Goal: Task Accomplishment & Management: Manage account settings

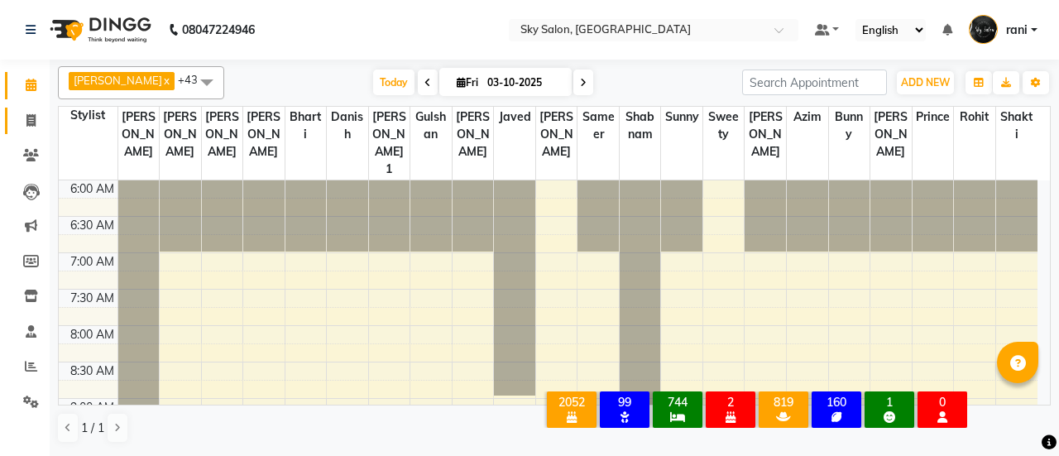
click at [10, 123] on link "Invoice" at bounding box center [25, 121] width 40 height 27
select select "service"
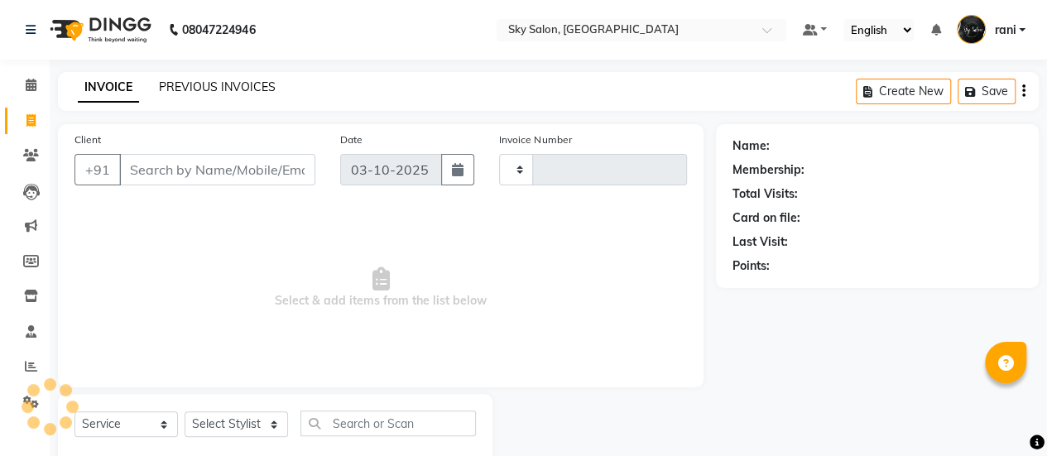
type input "14933"
select select "3537"
click at [220, 81] on link "PREVIOUS INVOICES" at bounding box center [217, 86] width 117 height 15
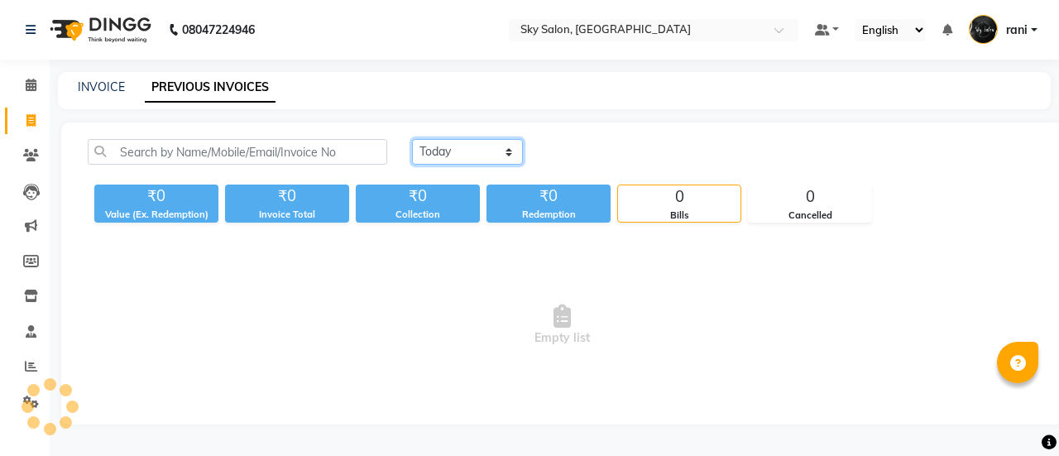
click at [473, 142] on select "[DATE] [DATE] Custom Range" at bounding box center [467, 152] width 111 height 26
click at [412, 139] on select "[DATE] [DATE] Custom Range" at bounding box center [467, 152] width 111 height 26
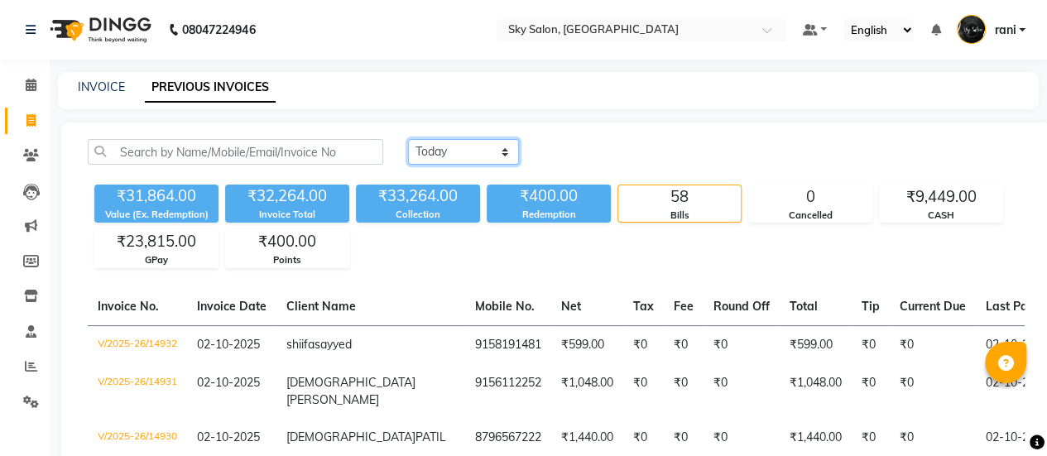
drag, startPoint x: 487, startPoint y: 154, endPoint x: 492, endPoint y: 216, distance: 62.3
click at [492, 216] on div "[DATE] [DATE] Custom Range ₹31,864.00 Value (Ex. Redemption) ₹32,264.00 Invoice…" at bounding box center [556, 203] width 957 height 129
select select "range"
click at [408, 139] on select "[DATE] [DATE] Custom Range" at bounding box center [463, 152] width 111 height 26
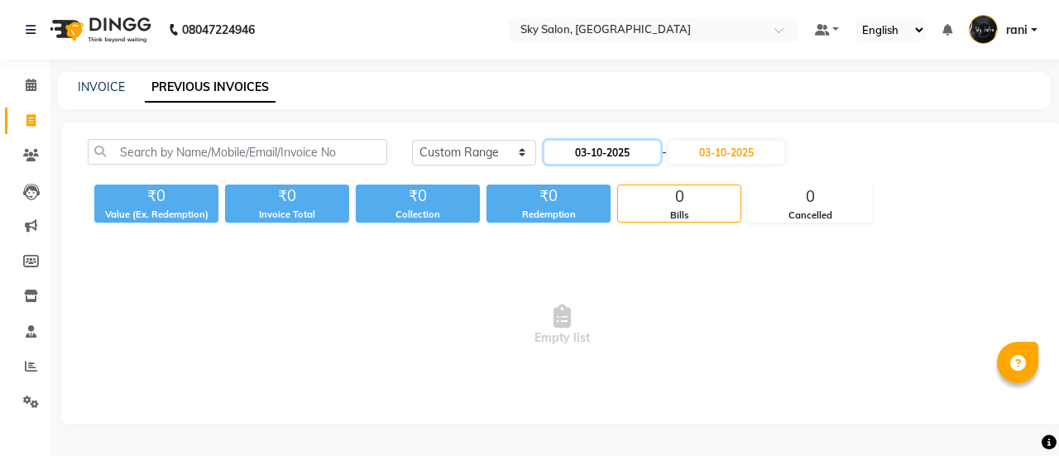
click at [625, 162] on input "03-10-2025" at bounding box center [603, 152] width 116 height 23
select select "10"
select select "2025"
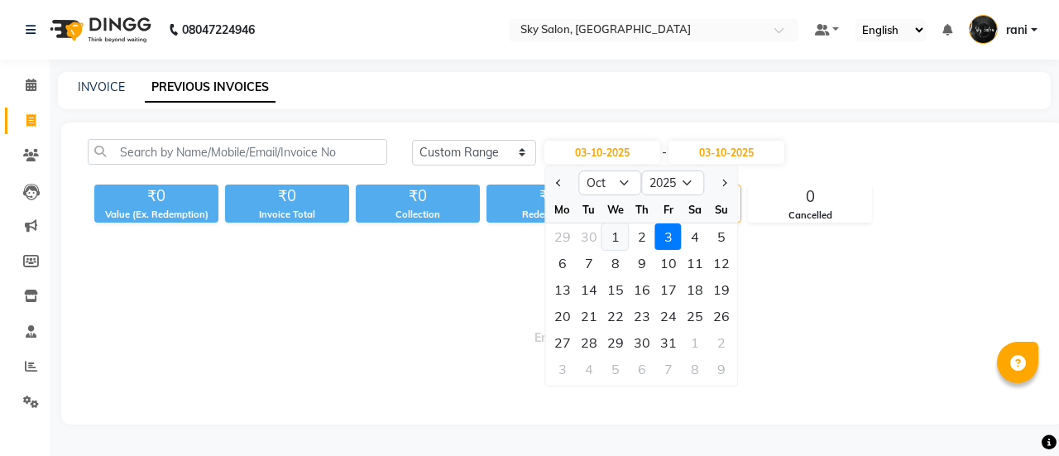
click at [609, 234] on div "1" at bounding box center [616, 236] width 26 height 26
type input "01-10-2025"
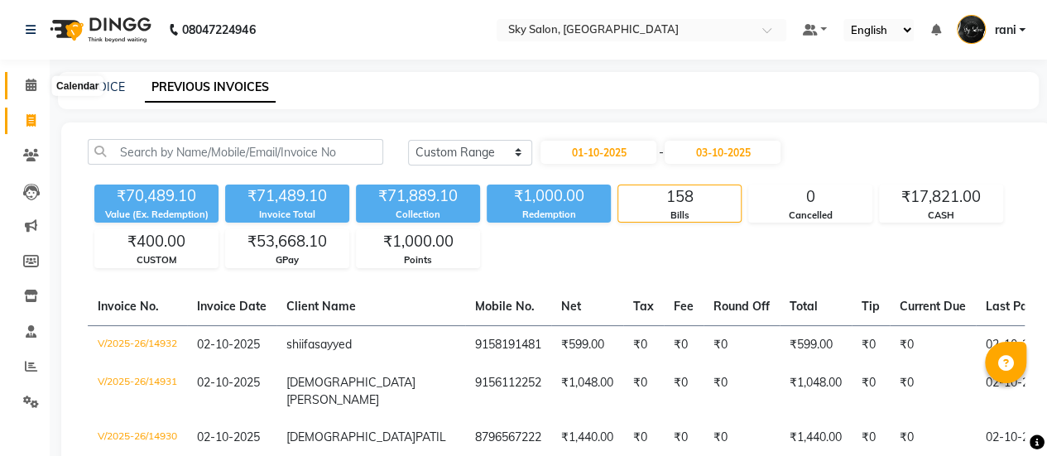
click at [31, 89] on icon at bounding box center [31, 85] width 11 height 12
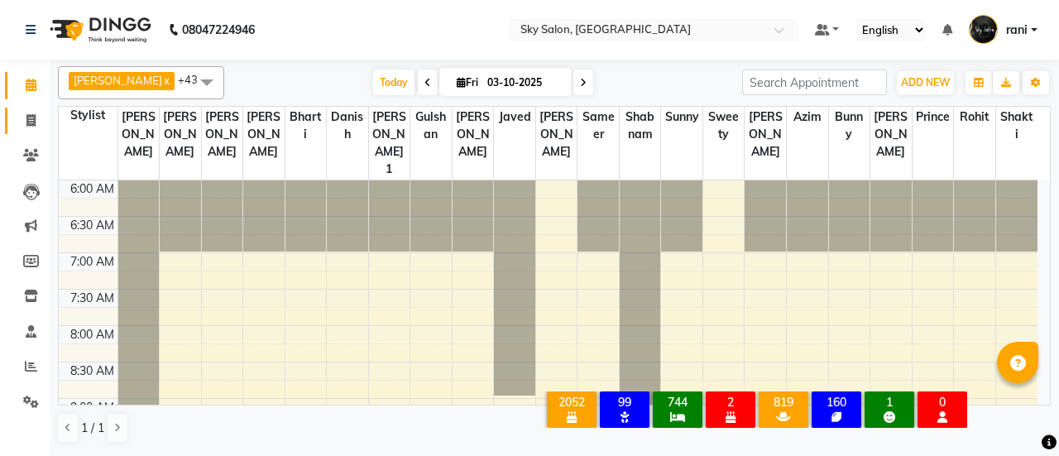
click at [28, 108] on link "Invoice" at bounding box center [25, 121] width 40 height 27
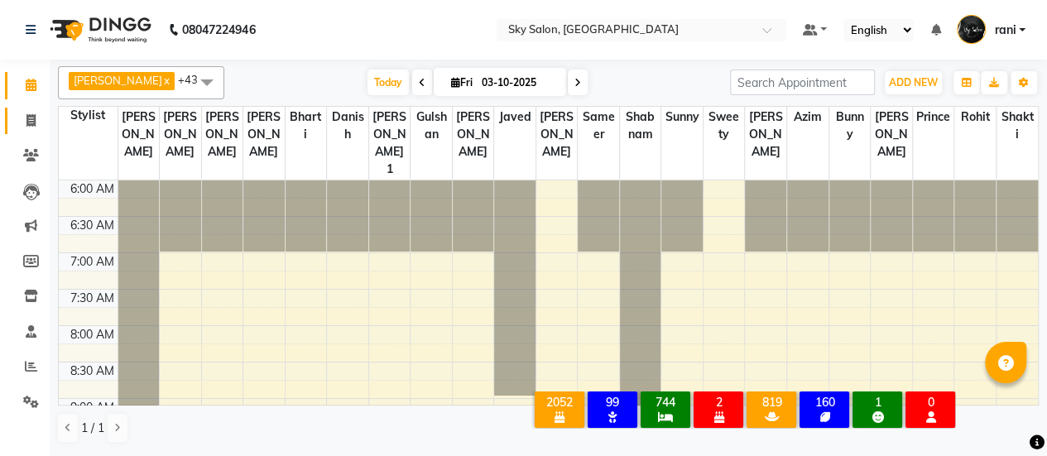
select select "3537"
select select "service"
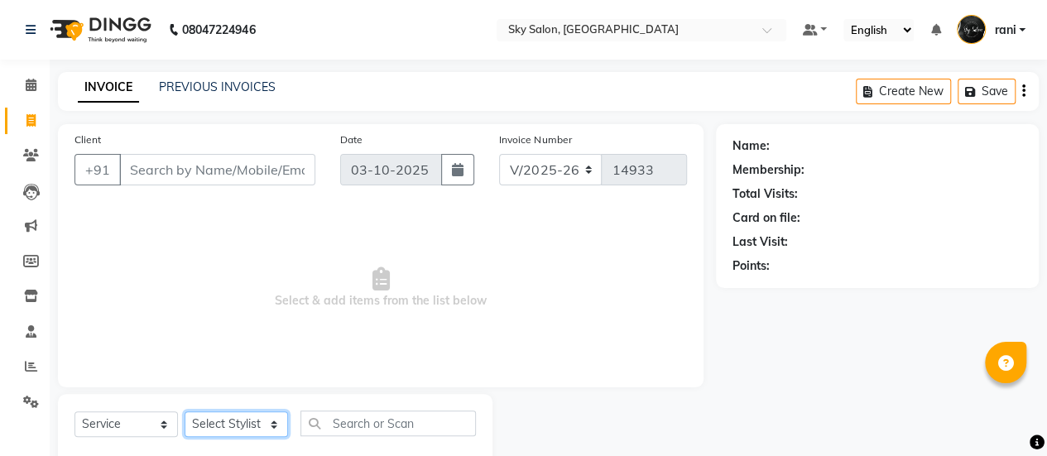
click at [271, 415] on select "Select Stylist afreen [PERSON_NAME] saha [PERSON_NAME] [PERSON_NAME] [PERSON_NA…" at bounding box center [236, 424] width 103 height 26
select select "57852"
click at [185, 411] on select "Select Stylist afreen [PERSON_NAME] saha [PERSON_NAME] [PERSON_NAME] [PERSON_NA…" at bounding box center [236, 424] width 103 height 26
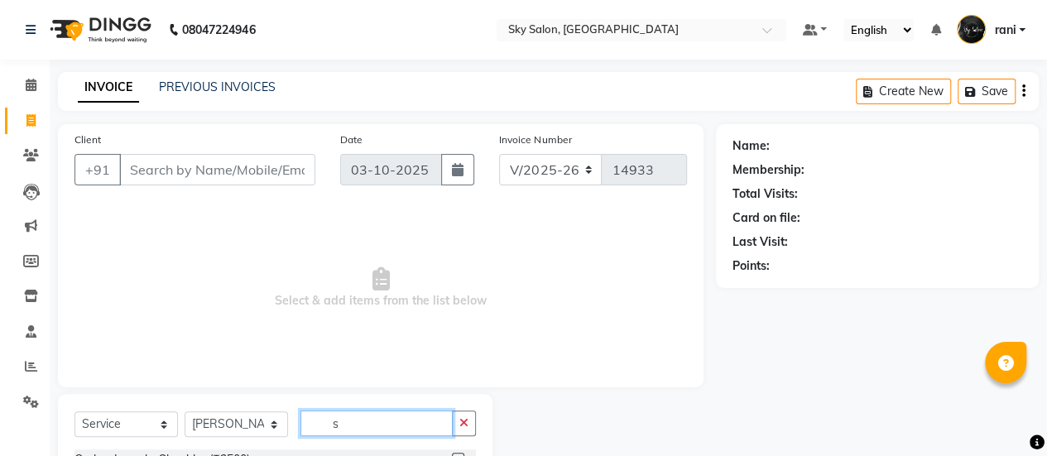
click at [344, 413] on input "s" at bounding box center [376, 424] width 152 height 26
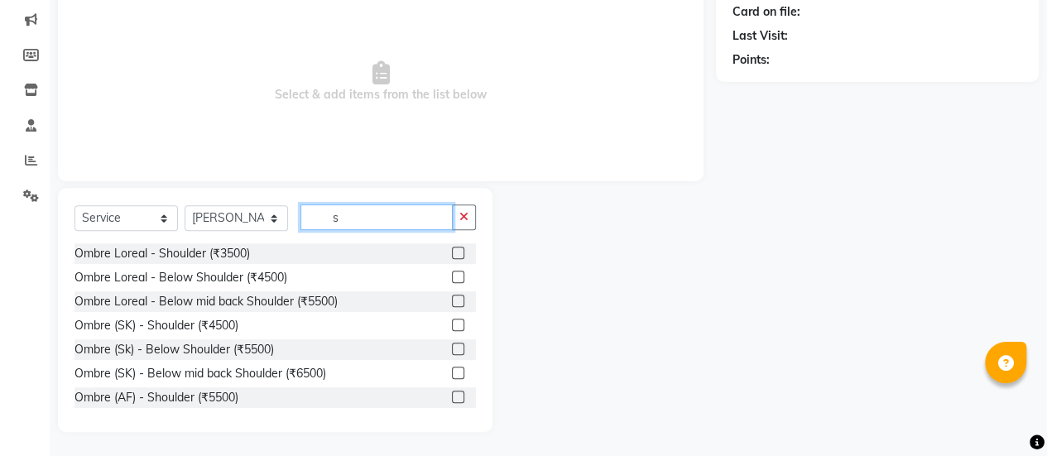
type input "s"
click at [452, 302] on label at bounding box center [458, 301] width 12 height 12
click at [452, 302] on input "checkbox" at bounding box center [457, 301] width 11 height 11
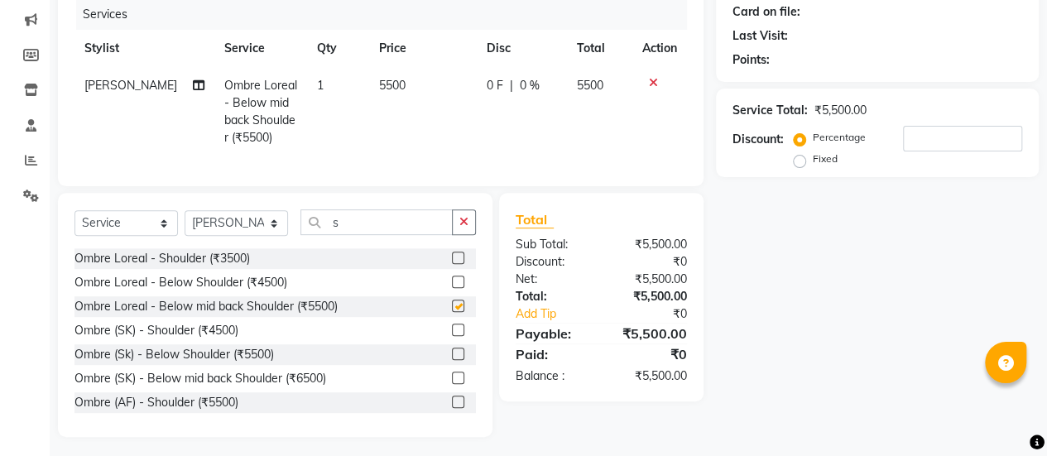
checkbox input "false"
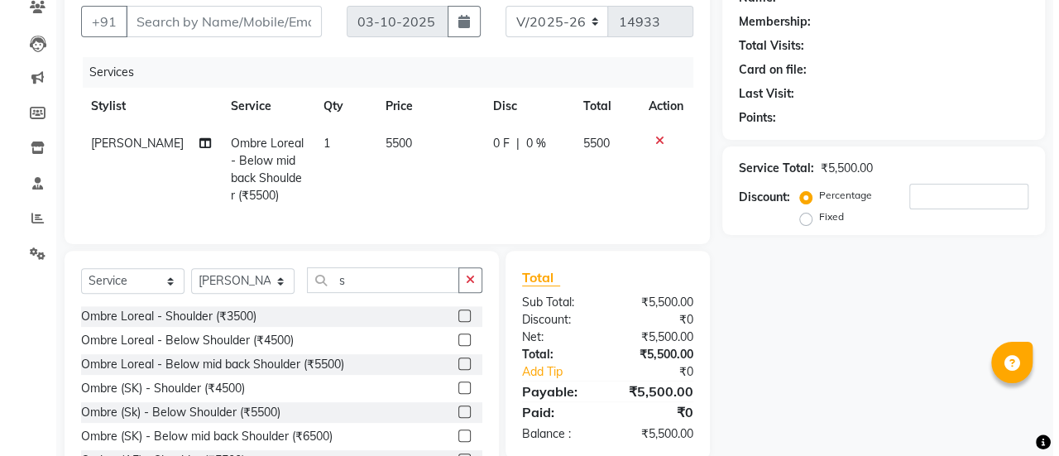
scroll to position [0, 0]
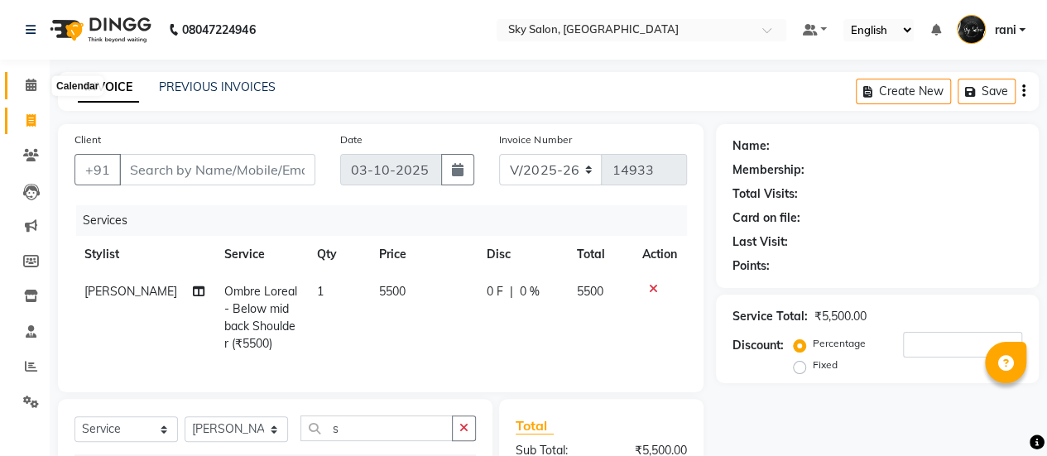
click at [17, 89] on span at bounding box center [31, 85] width 29 height 19
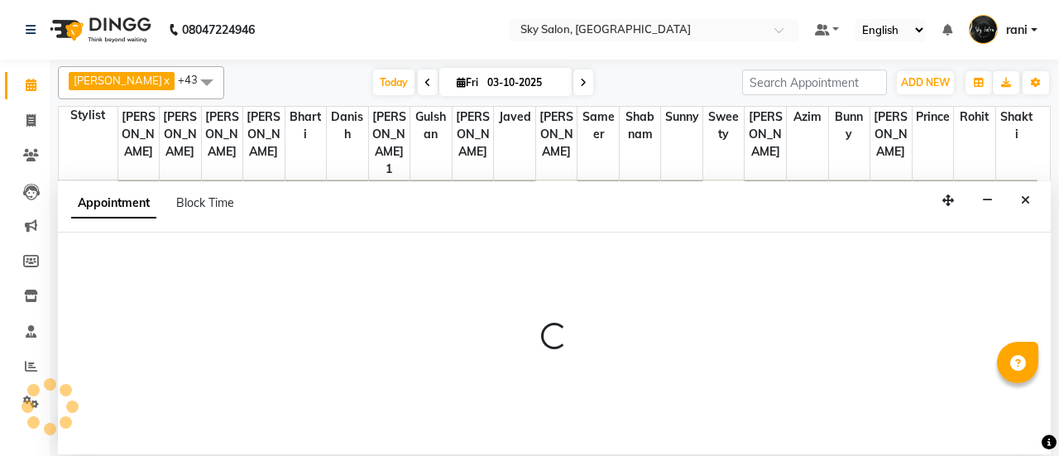
select select "46775"
select select "tentative"
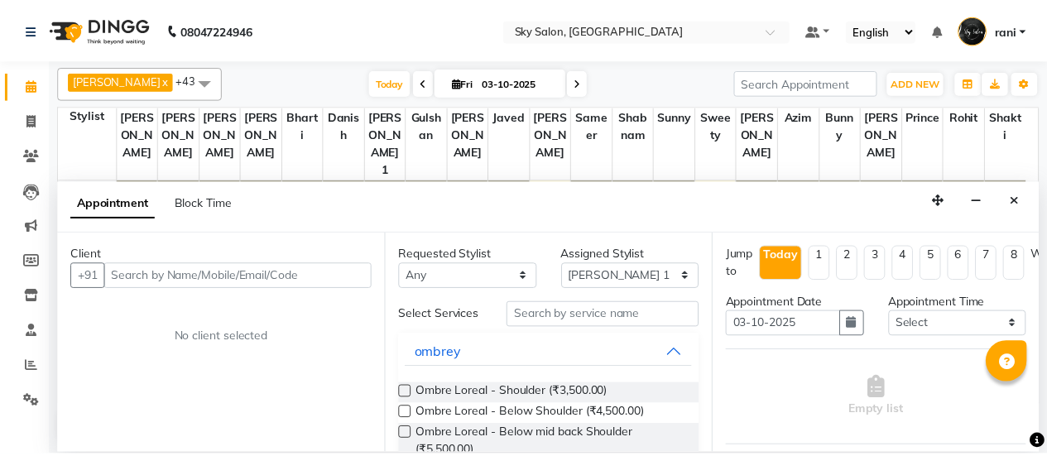
scroll to position [209, 0]
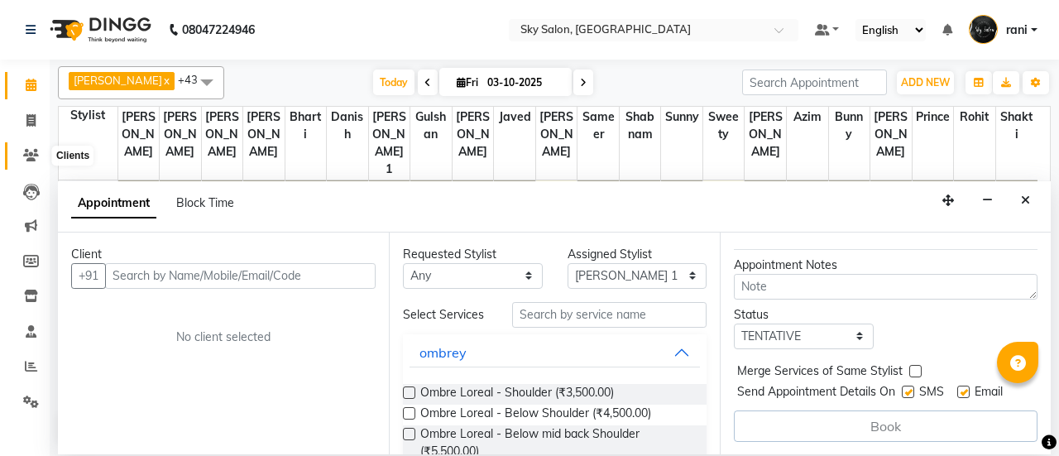
click at [38, 149] on span at bounding box center [31, 155] width 29 height 19
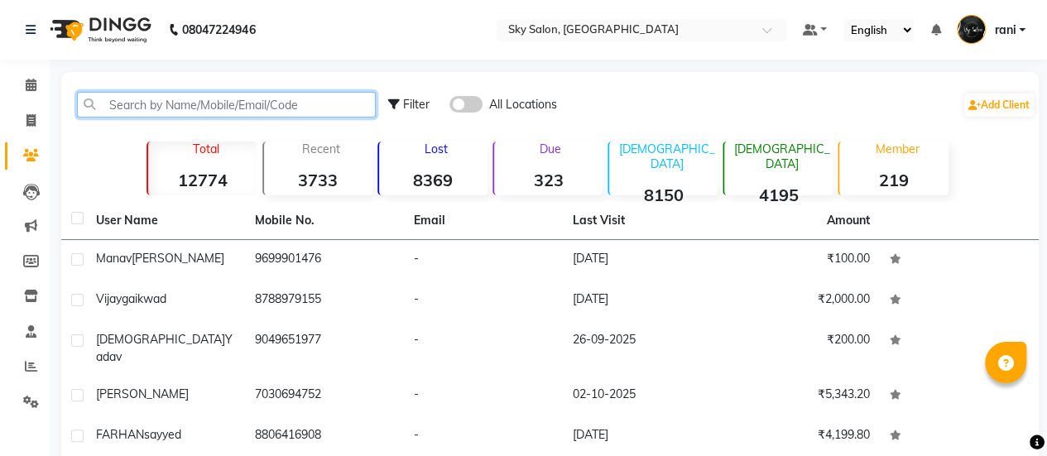
click at [182, 103] on input "text" at bounding box center [226, 105] width 299 height 26
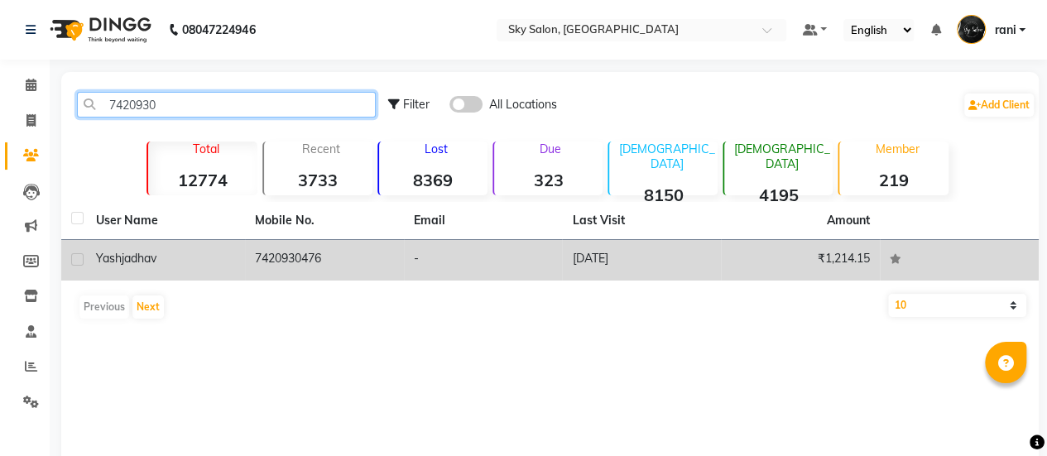
type input "7420930"
click at [267, 256] on td "7420930476" at bounding box center [324, 260] width 159 height 41
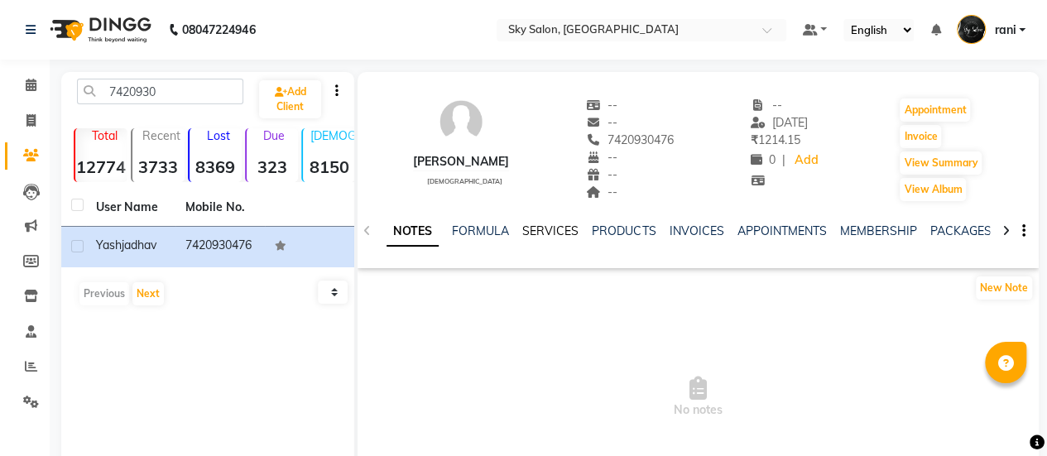
click at [552, 223] on link "SERVICES" at bounding box center [550, 230] width 56 height 15
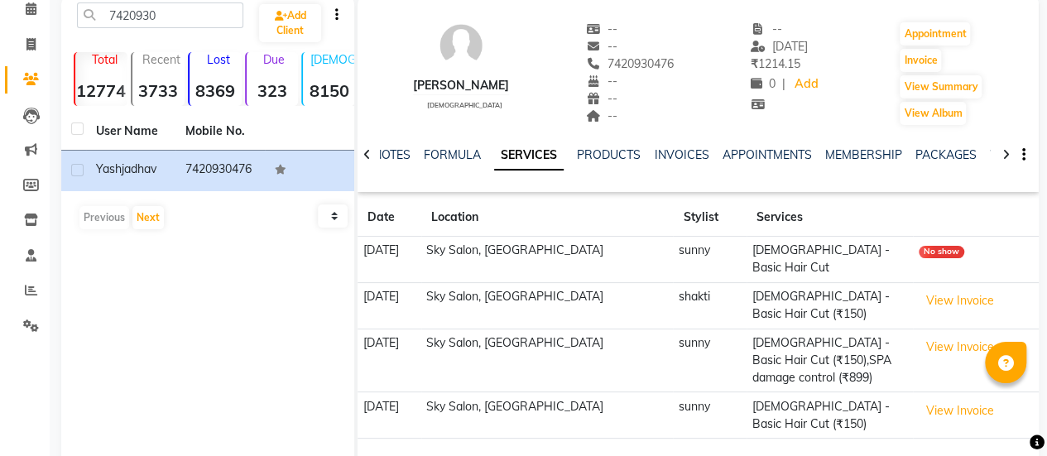
scroll to position [26, 0]
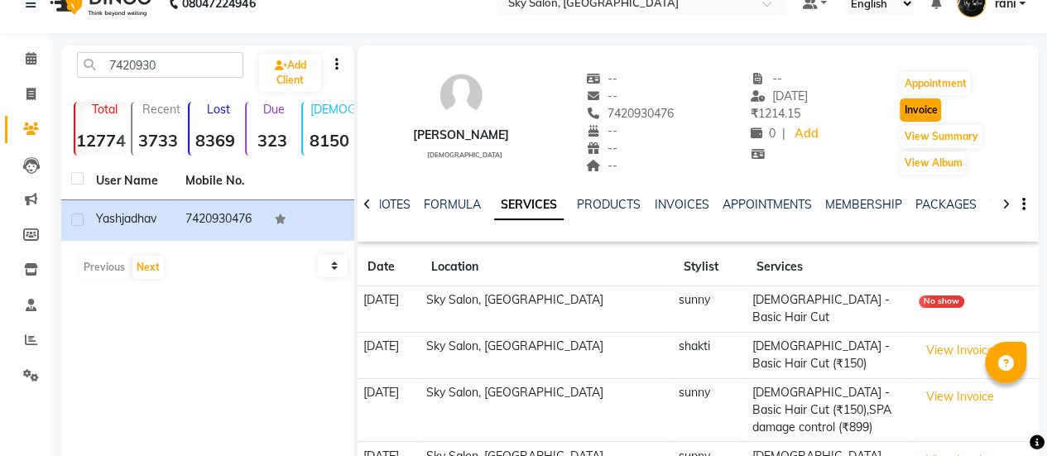
click at [930, 115] on button "Invoice" at bounding box center [920, 109] width 41 height 23
select select "service"
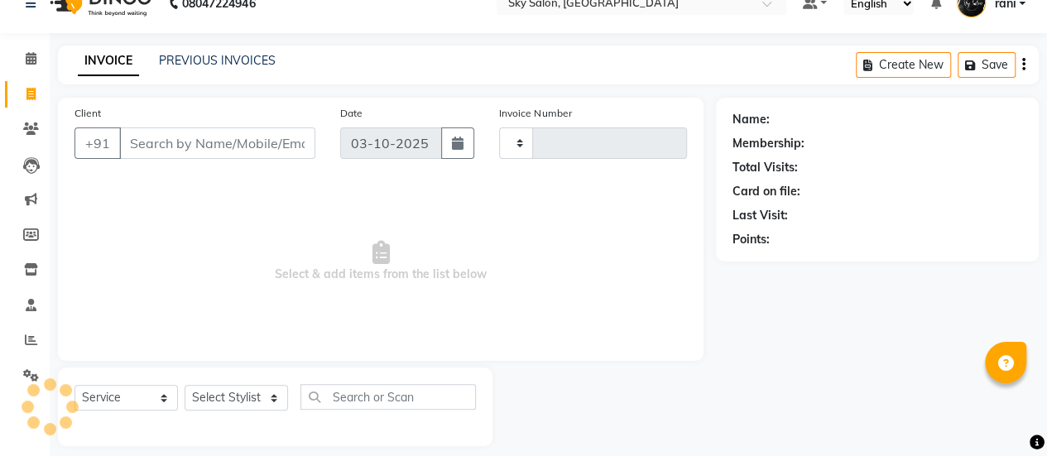
type input "14933"
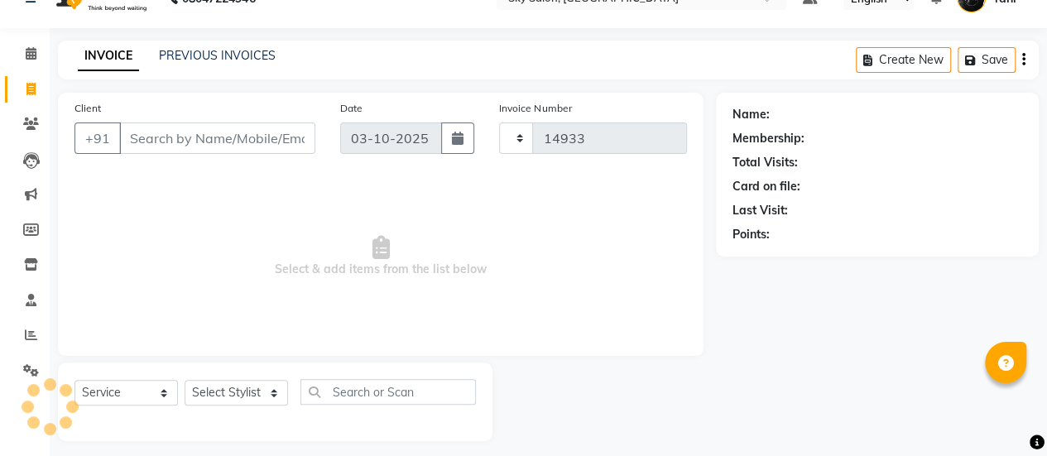
select select "3537"
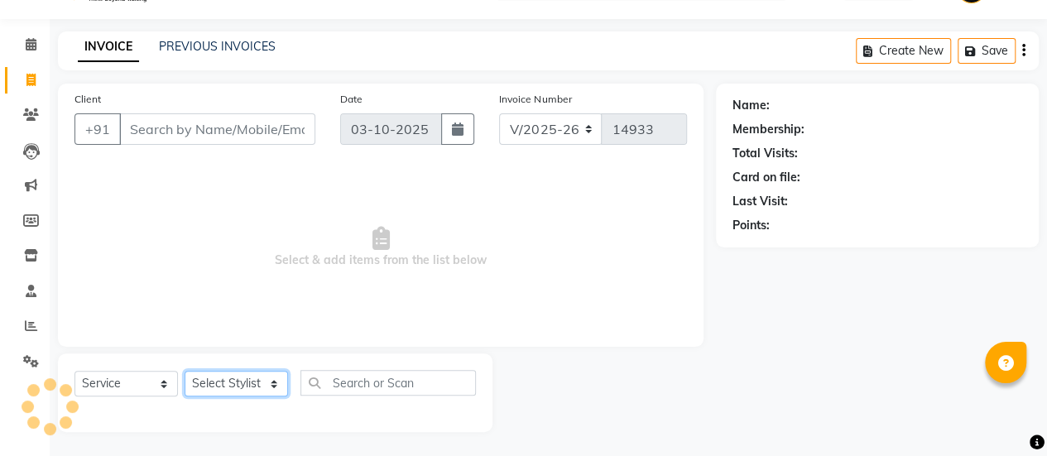
click at [220, 377] on select "Select Stylist" at bounding box center [236, 384] width 103 height 26
type input "7420930476"
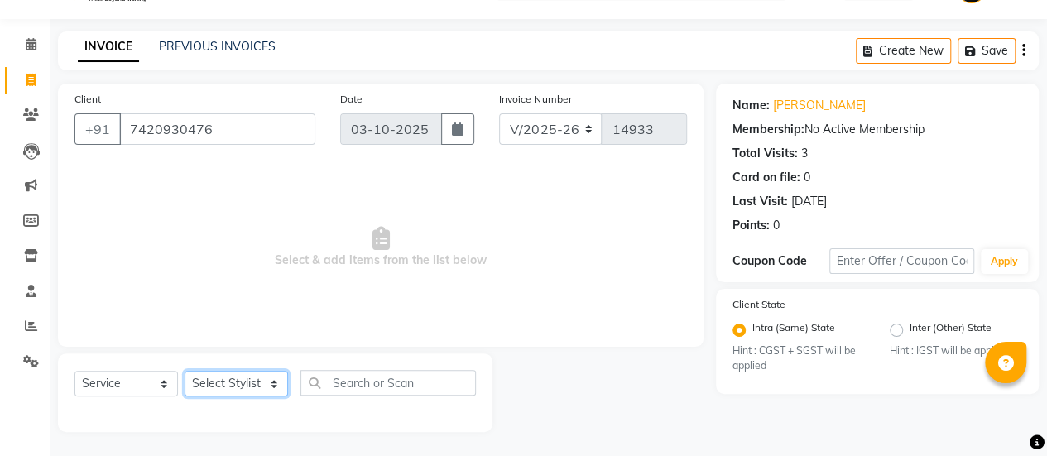
select select "43486"
click at [185, 371] on select "Select Stylist afreen [PERSON_NAME] saha [PERSON_NAME] [PERSON_NAME] [PERSON_NA…" at bounding box center [236, 384] width 103 height 26
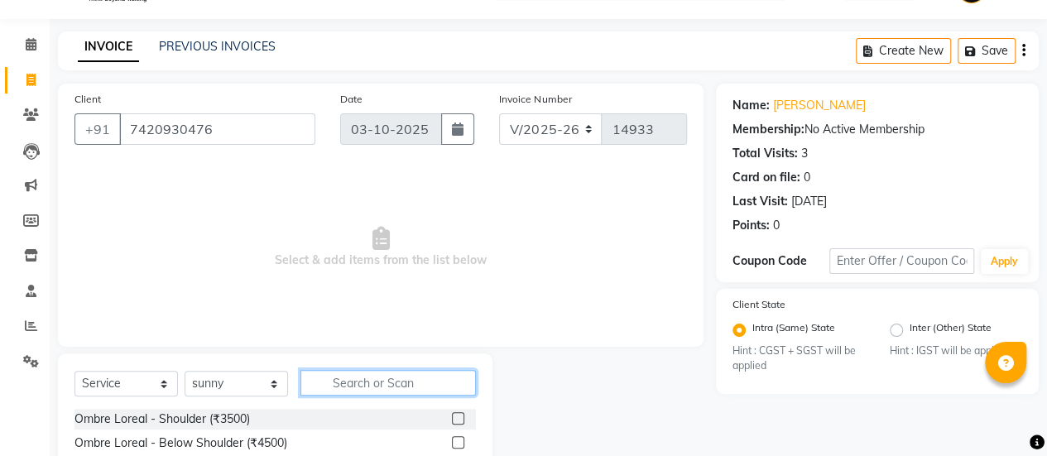
click at [343, 393] on input "text" at bounding box center [387, 383] width 175 height 26
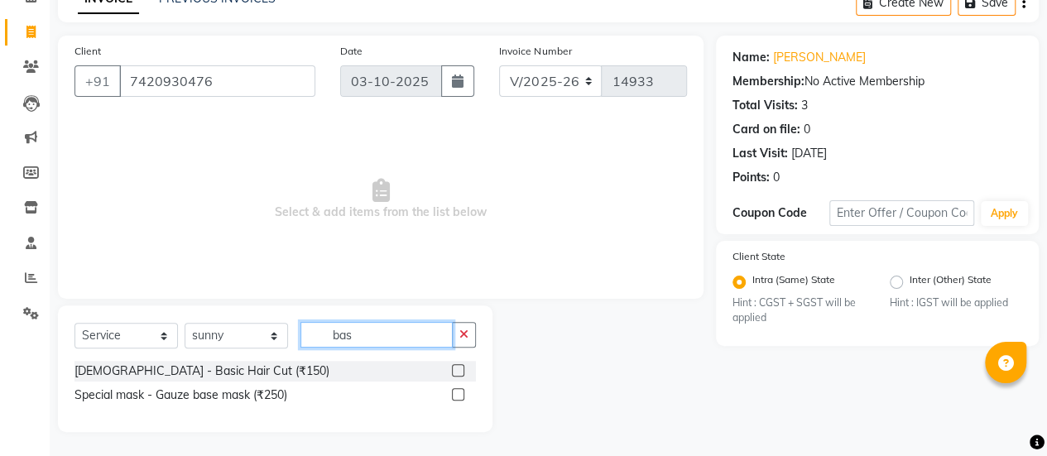
type input "bas"
click at [460, 372] on div at bounding box center [464, 371] width 24 height 21
click at [460, 372] on label at bounding box center [458, 370] width 12 height 12
click at [460, 372] on input "checkbox" at bounding box center [457, 371] width 11 height 11
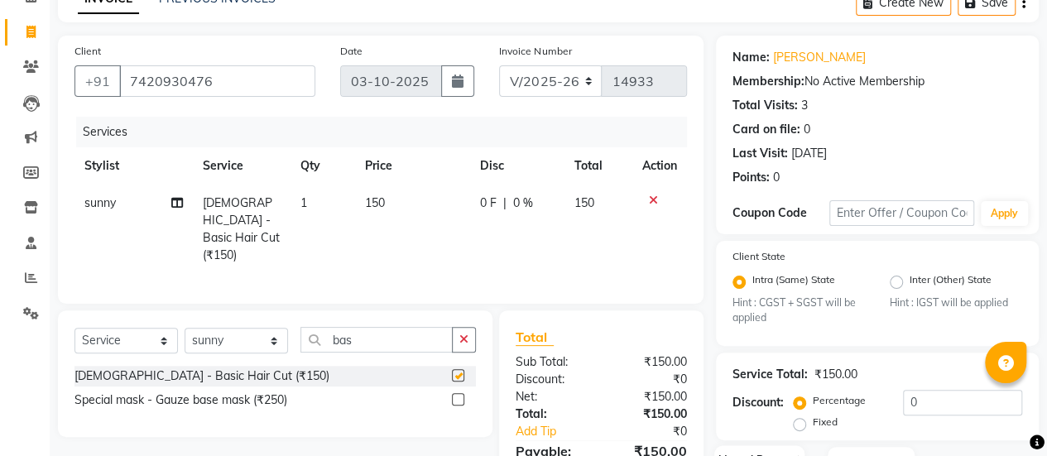
checkbox input "false"
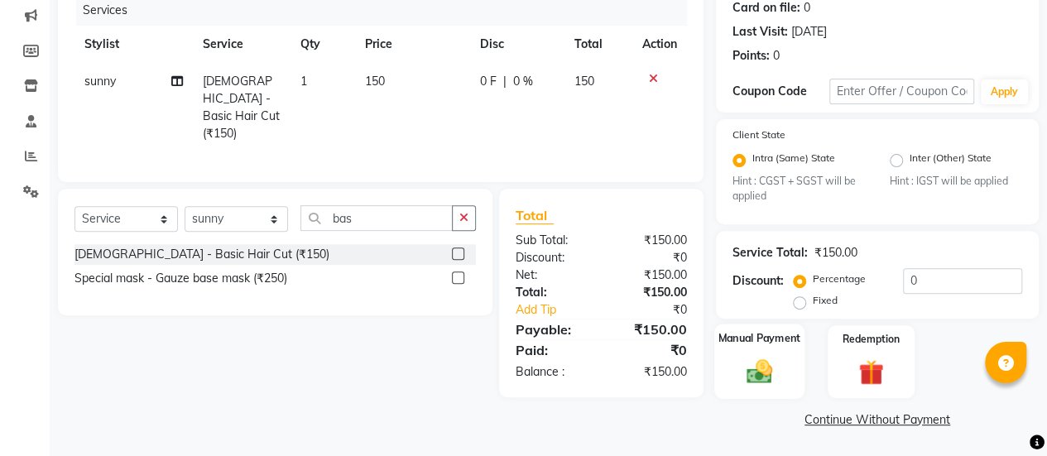
click at [781, 349] on div "Manual Payment" at bounding box center [759, 361] width 90 height 75
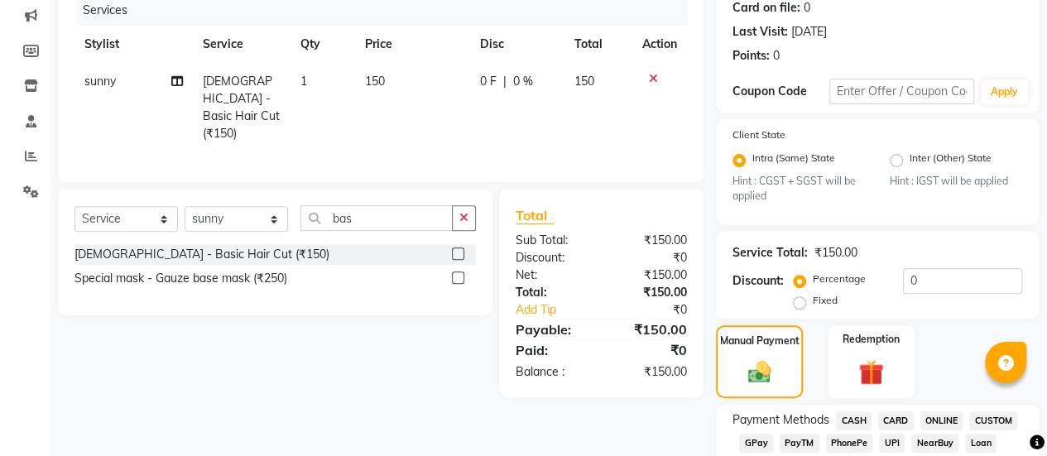
drag, startPoint x: 760, startPoint y: 430, endPoint x: 755, endPoint y: 449, distance: 19.7
click at [755, 449] on span "GPay" at bounding box center [756, 442] width 34 height 19
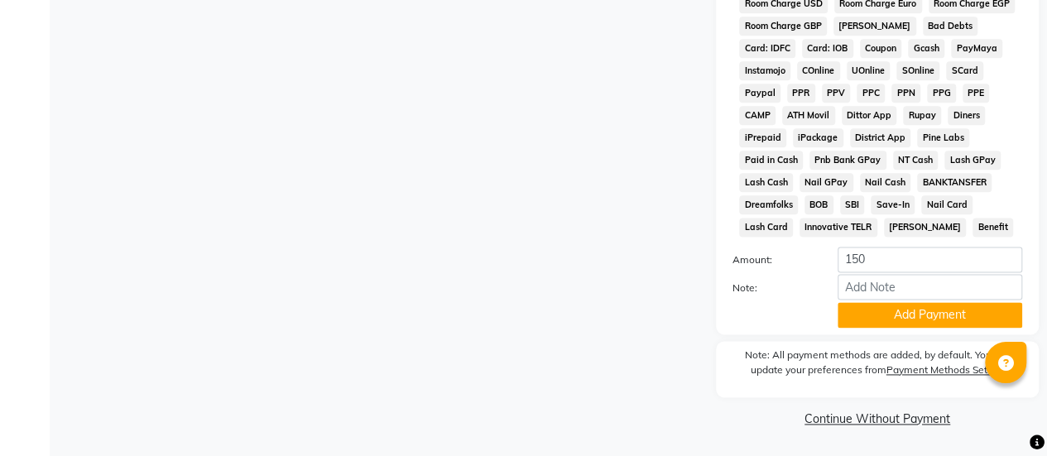
drag, startPoint x: 934, startPoint y: 302, endPoint x: 867, endPoint y: 334, distance: 74.4
click at [866, 326] on button "Add Payment" at bounding box center [930, 315] width 185 height 26
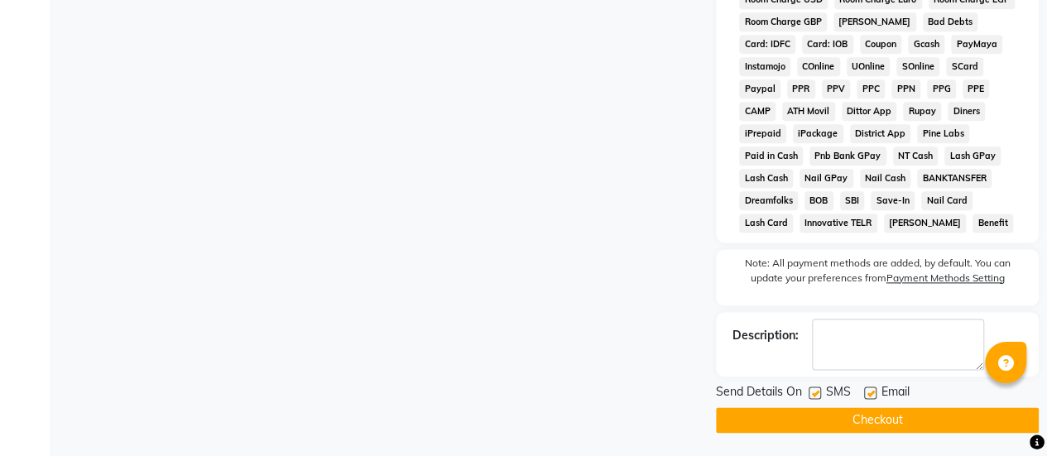
click at [812, 397] on label at bounding box center [815, 393] width 12 height 12
click at [812, 397] on input "checkbox" at bounding box center [814, 393] width 11 height 11
checkbox input "false"
click at [843, 428] on button "Checkout" at bounding box center [877, 420] width 323 height 26
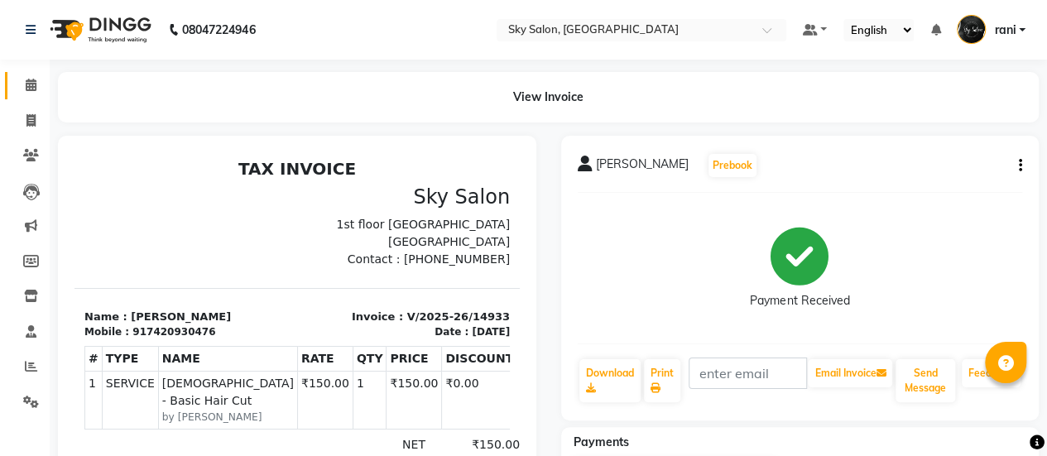
click at [9, 91] on link "Calendar" at bounding box center [25, 85] width 40 height 27
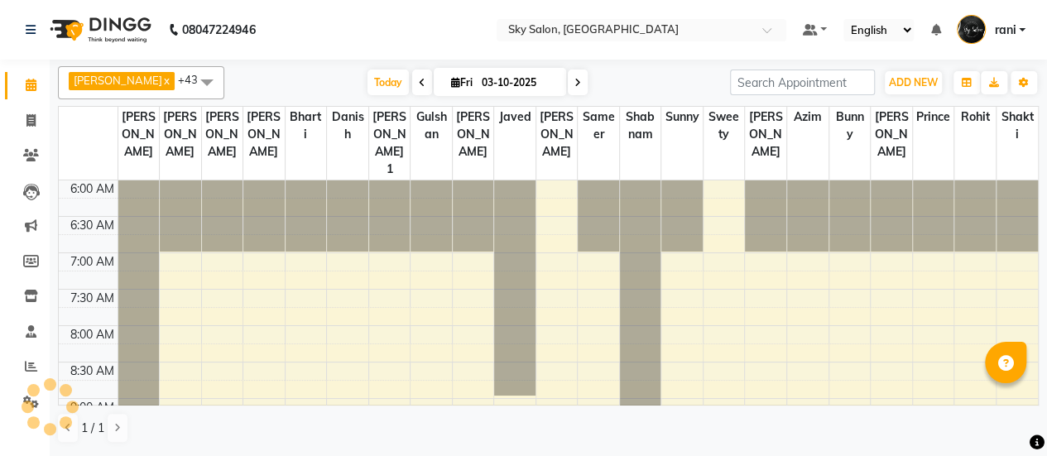
click at [17, 135] on li "Invoice" at bounding box center [25, 121] width 50 height 36
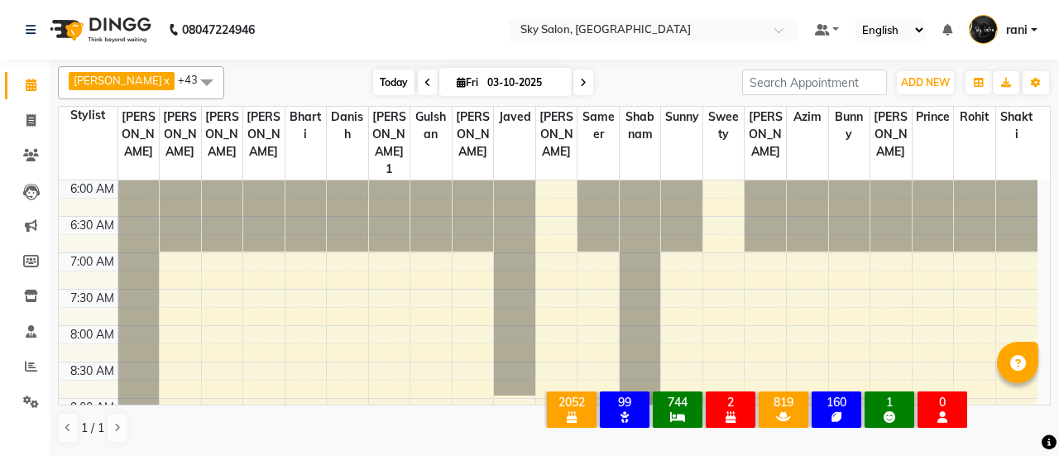
click at [373, 74] on span "Today" at bounding box center [393, 83] width 41 height 26
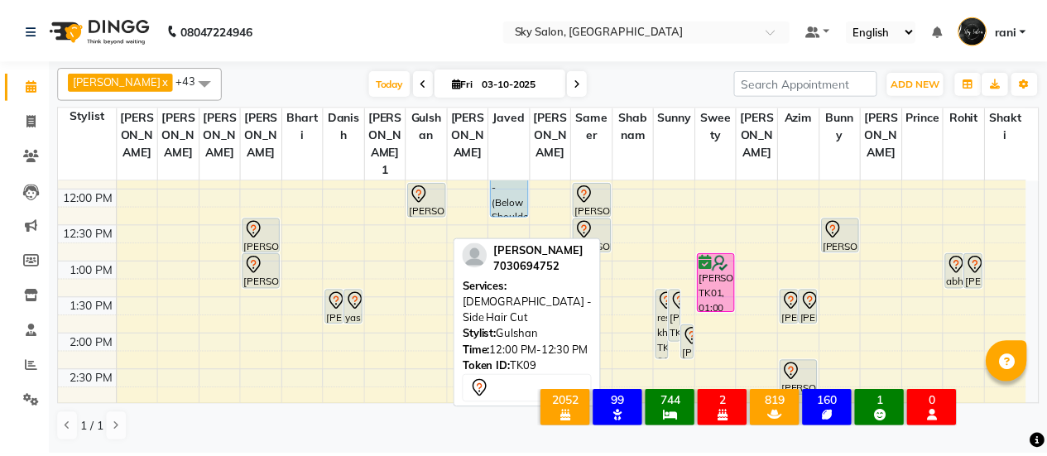
scroll to position [429, 0]
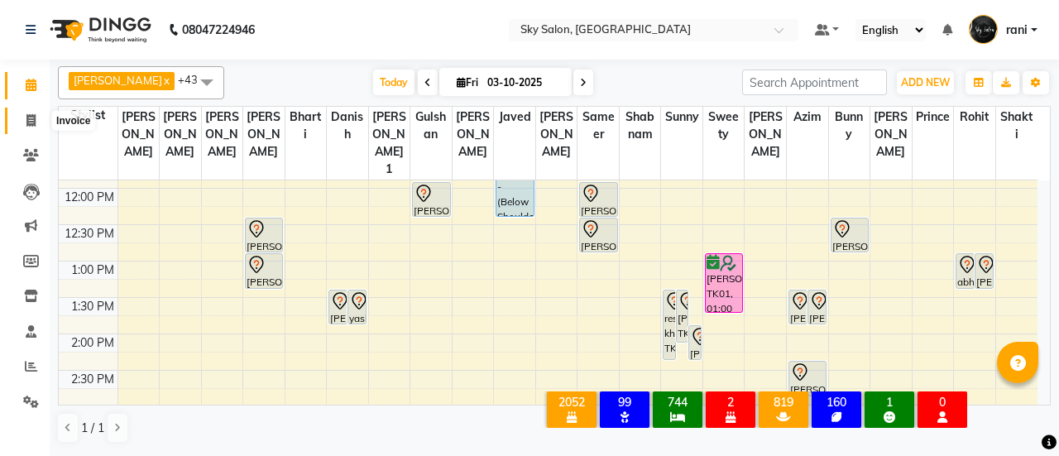
click at [31, 126] on icon at bounding box center [30, 120] width 9 height 12
select select "3537"
select select "service"
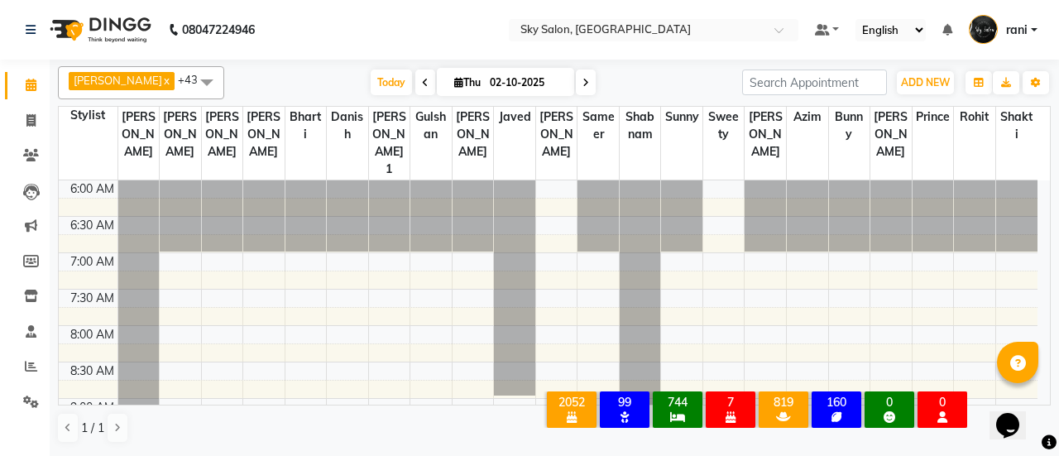
click at [997, 36] on link "rani" at bounding box center [1003, 30] width 69 height 27
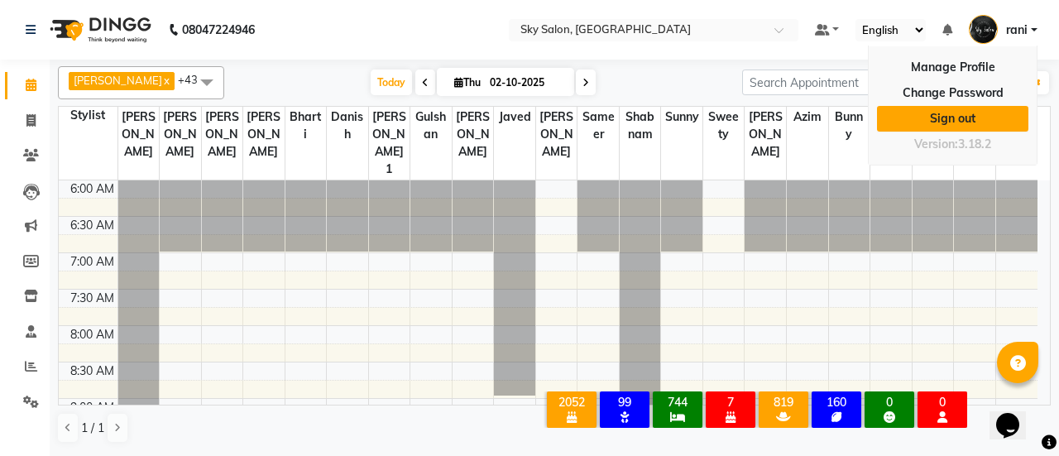
click at [949, 113] on link "Sign out" at bounding box center [952, 119] width 151 height 26
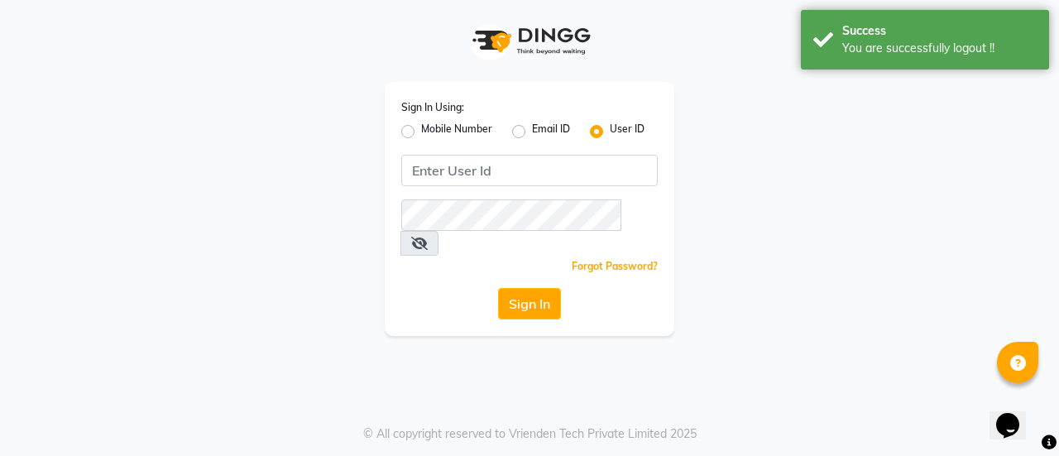
click at [475, 137] on label "Mobile Number" at bounding box center [456, 132] width 71 height 20
click at [432, 132] on input "Mobile Number" at bounding box center [426, 127] width 11 height 11
radio input "true"
radio input "false"
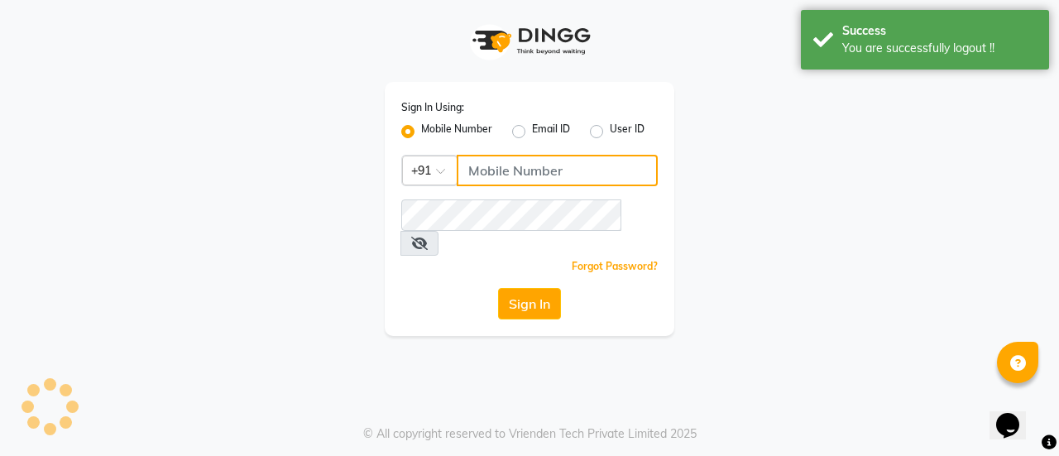
click at [533, 171] on input "Username" at bounding box center [557, 170] width 201 height 31
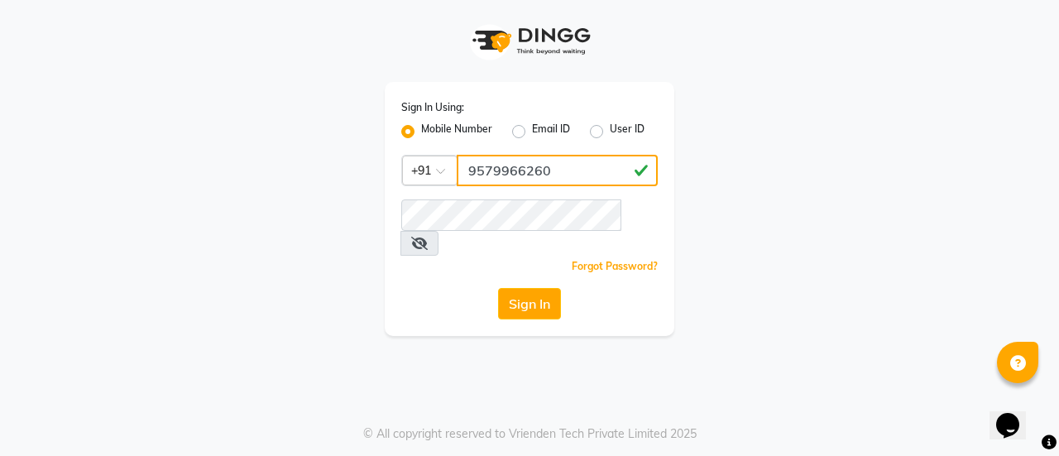
type input "9579966260"
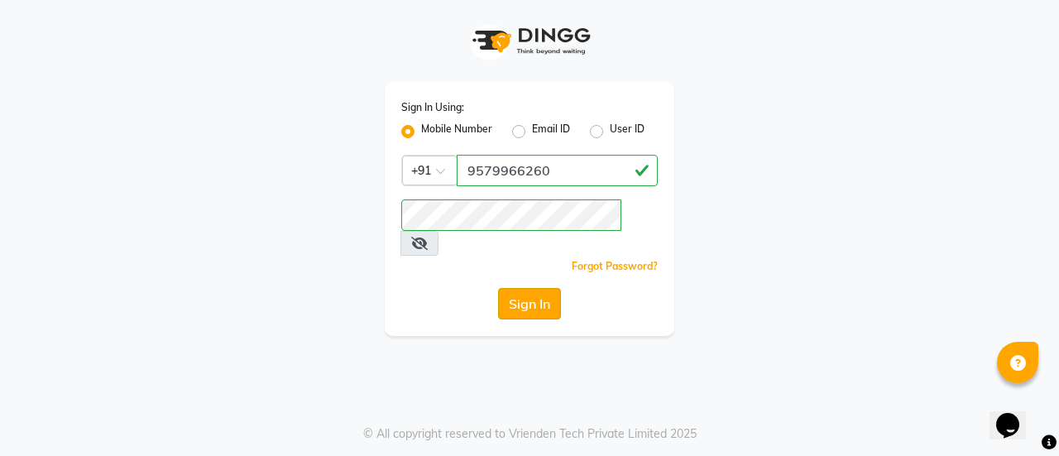
click at [515, 288] on button "Sign In" at bounding box center [529, 303] width 63 height 31
